Goal: Task Accomplishment & Management: Complete application form

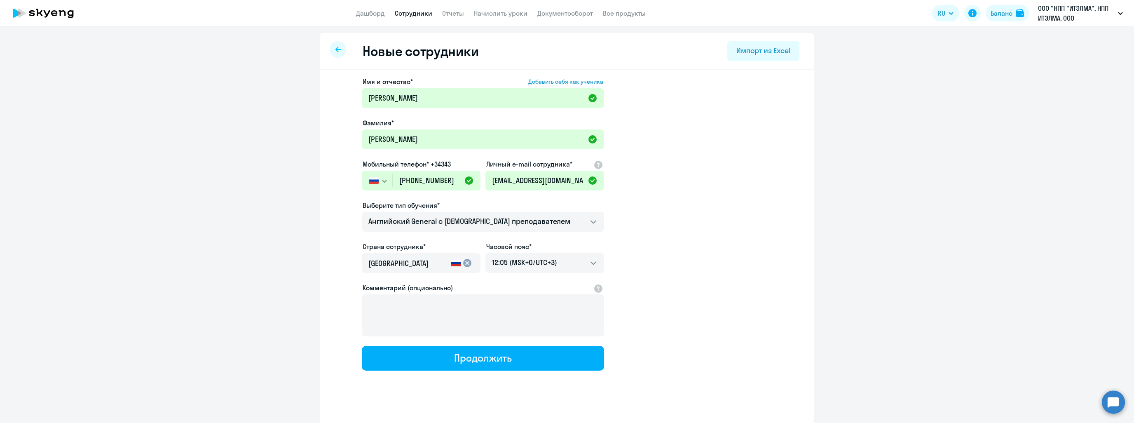
select select "english_adult_not_native_speaker"
select select "3"
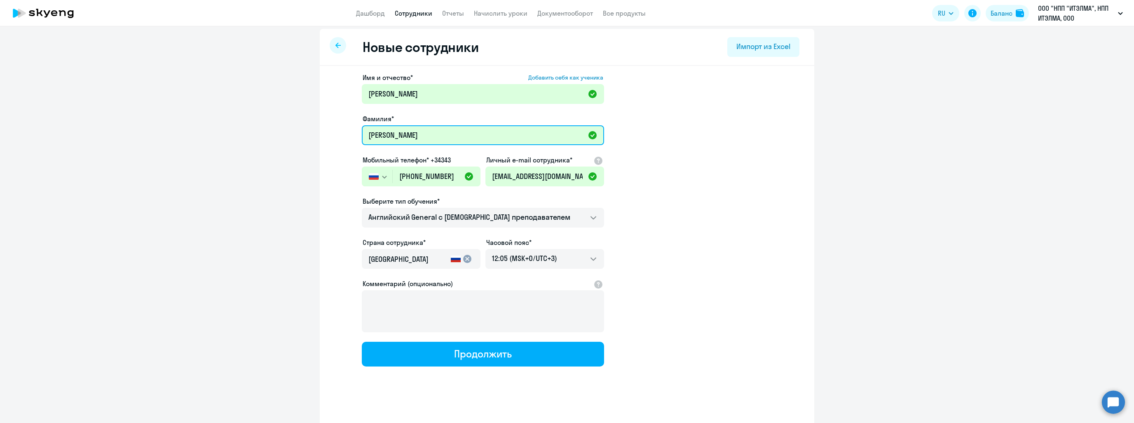
scroll to position [8, 0]
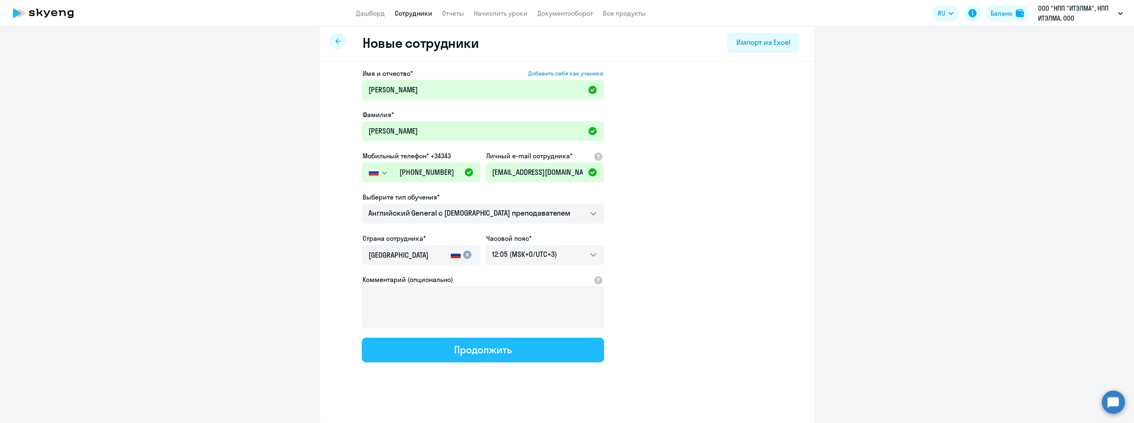
click at [433, 345] on button "Продолжить" at bounding box center [483, 350] width 242 height 25
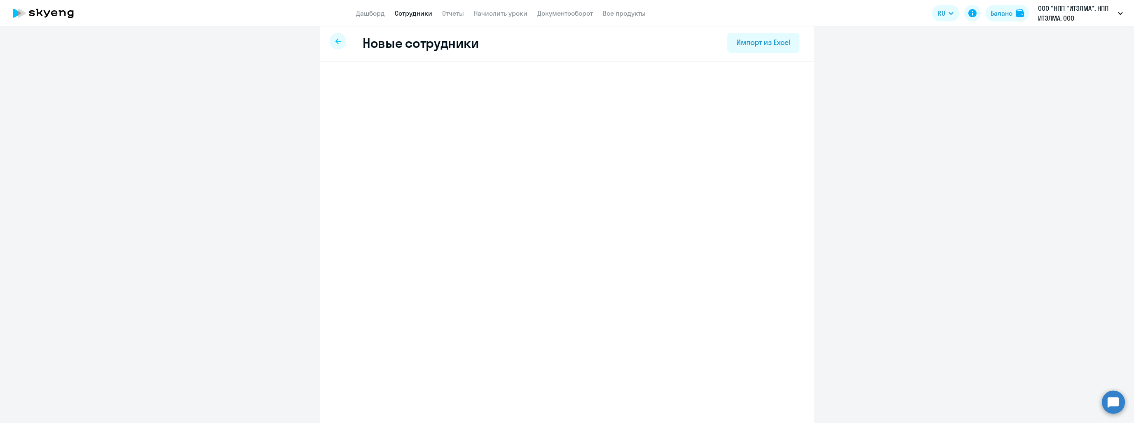
select select "english_adult_not_native_speaker"
select select "3"
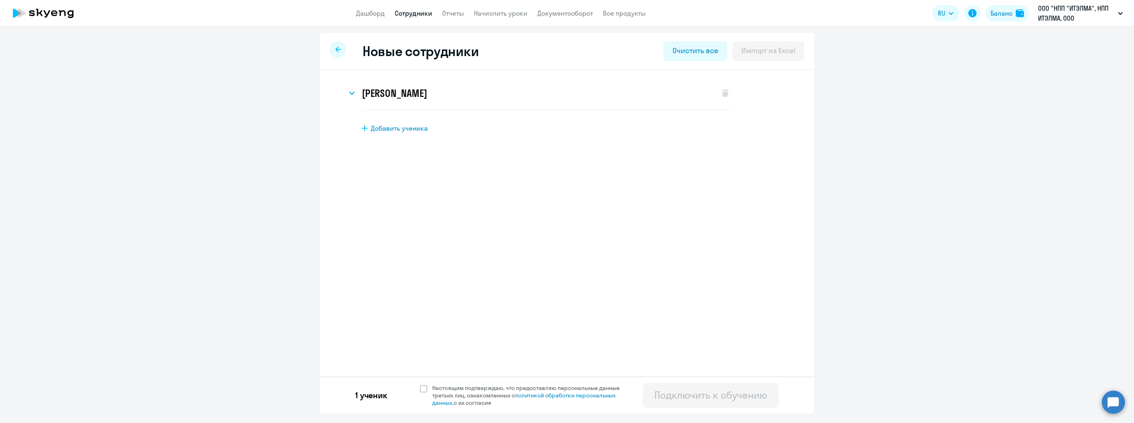
scroll to position [0, 0]
click at [421, 394] on label "Настоящим подтверждаю, что предоставляю персональные данные третьих лиц, ознако…" at bounding box center [525, 395] width 210 height 22
click at [420, 384] on input "Настоящим подтверждаю, что предоставляю персональные данные третьих лиц, ознако…" at bounding box center [420, 384] width 0 height 0
checkbox input "true"
click at [738, 391] on div "Подключить к обучению" at bounding box center [710, 394] width 113 height 13
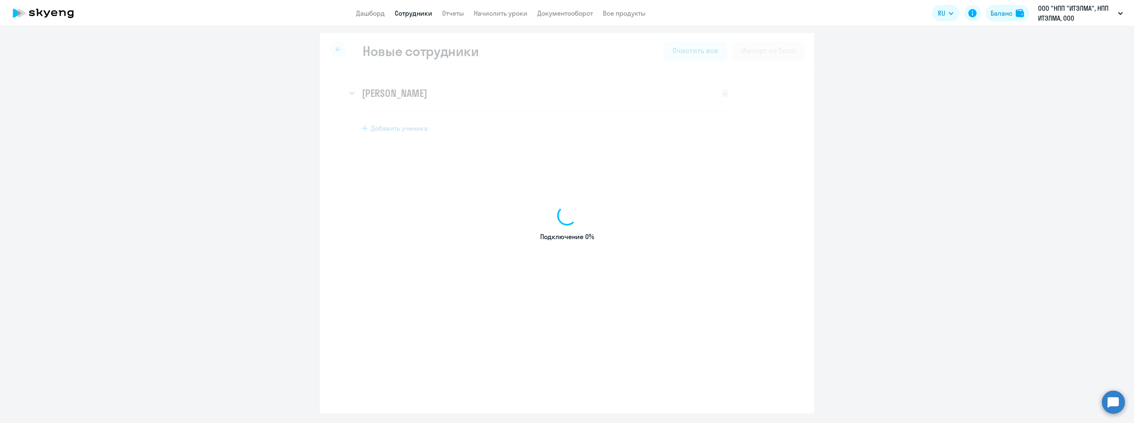
select select "english_adult_not_native_speaker"
select select "3"
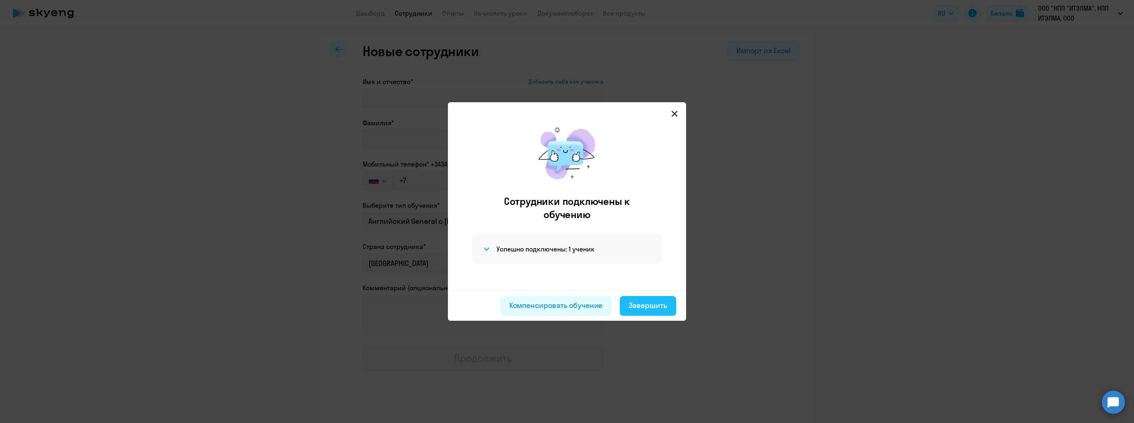
click at [633, 308] on div "Завершить" at bounding box center [648, 305] width 38 height 11
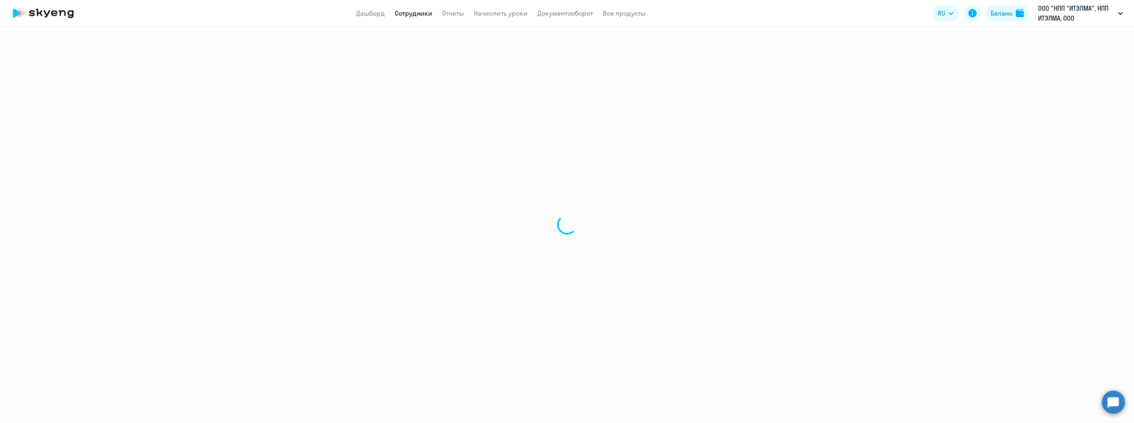
select select "30"
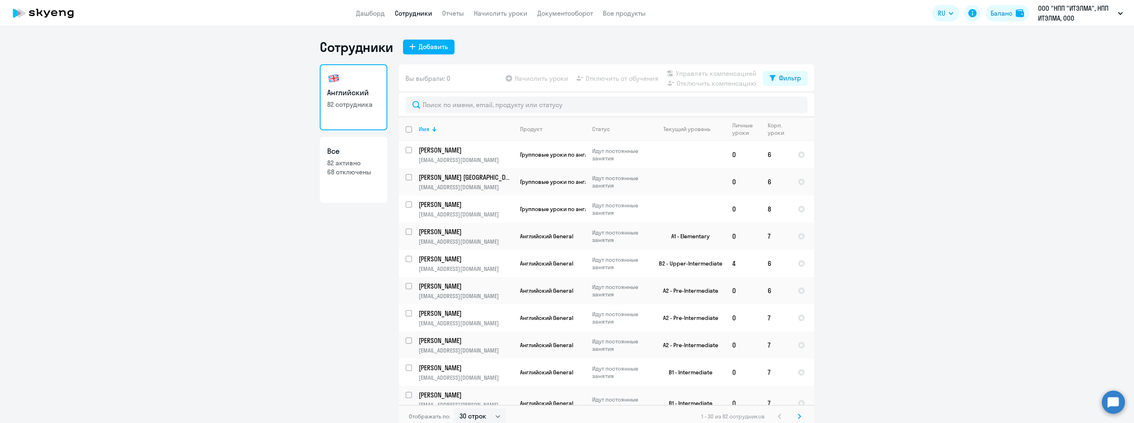
click at [915, 332] on ng-component "Сотрудники Добавить Английский 82 сотрудника Все 82 активно 68 отключены Вы выб…" at bounding box center [567, 233] width 1134 height 389
